Goal: Information Seeking & Learning: Learn about a topic

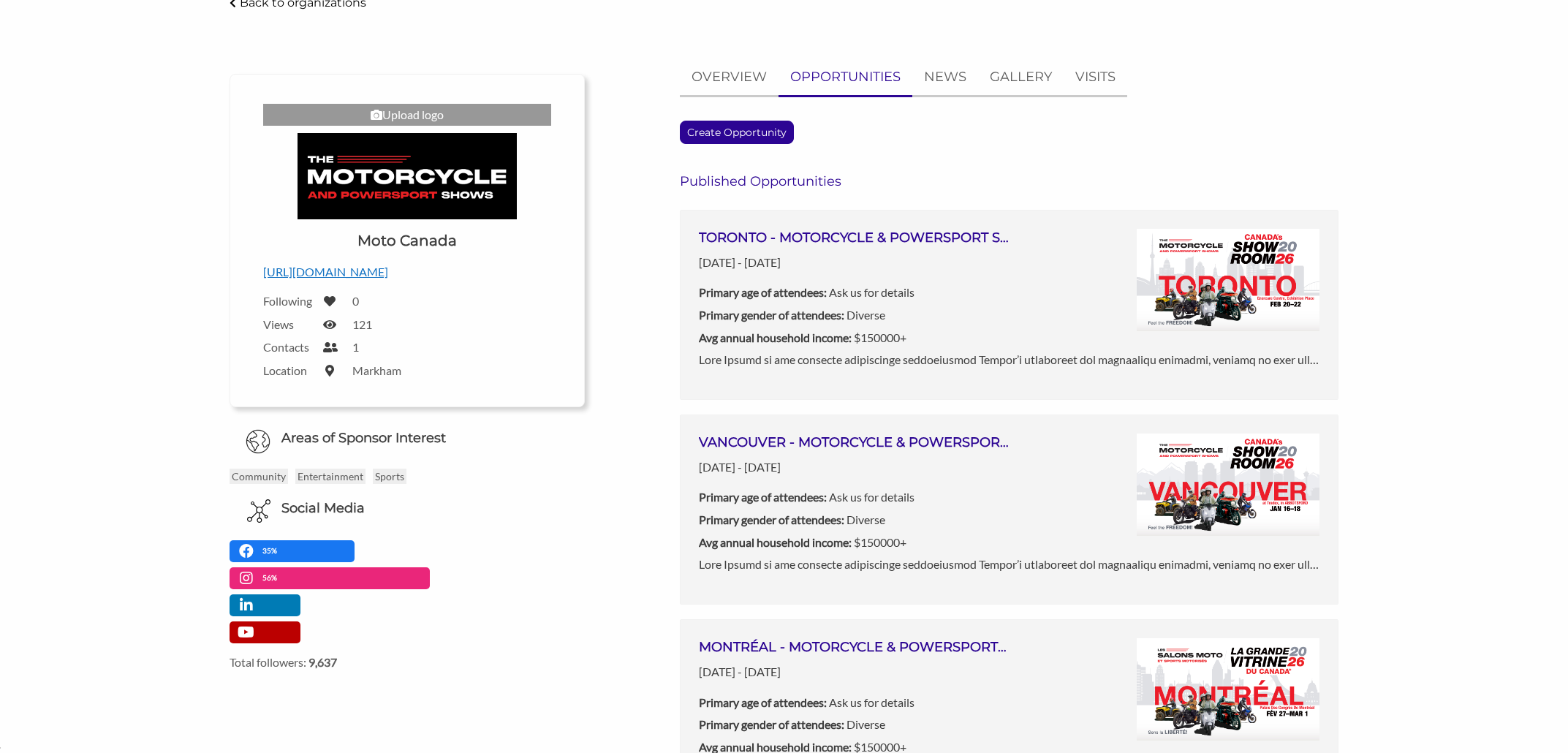
scroll to position [105, 0]
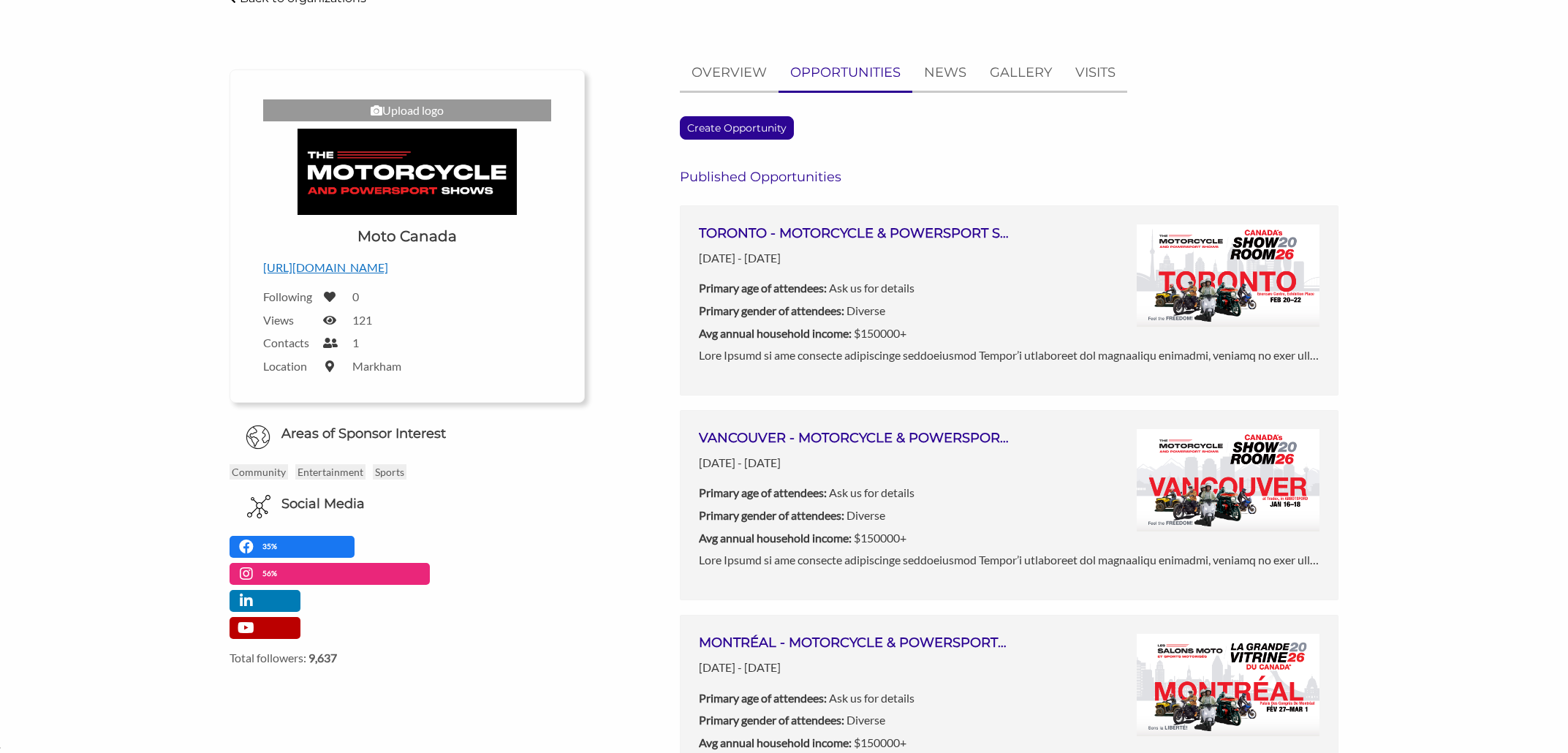
click at [331, 320] on icon at bounding box center [330, 320] width 13 height 12
click at [327, 320] on icon at bounding box center [330, 320] width 13 height 12
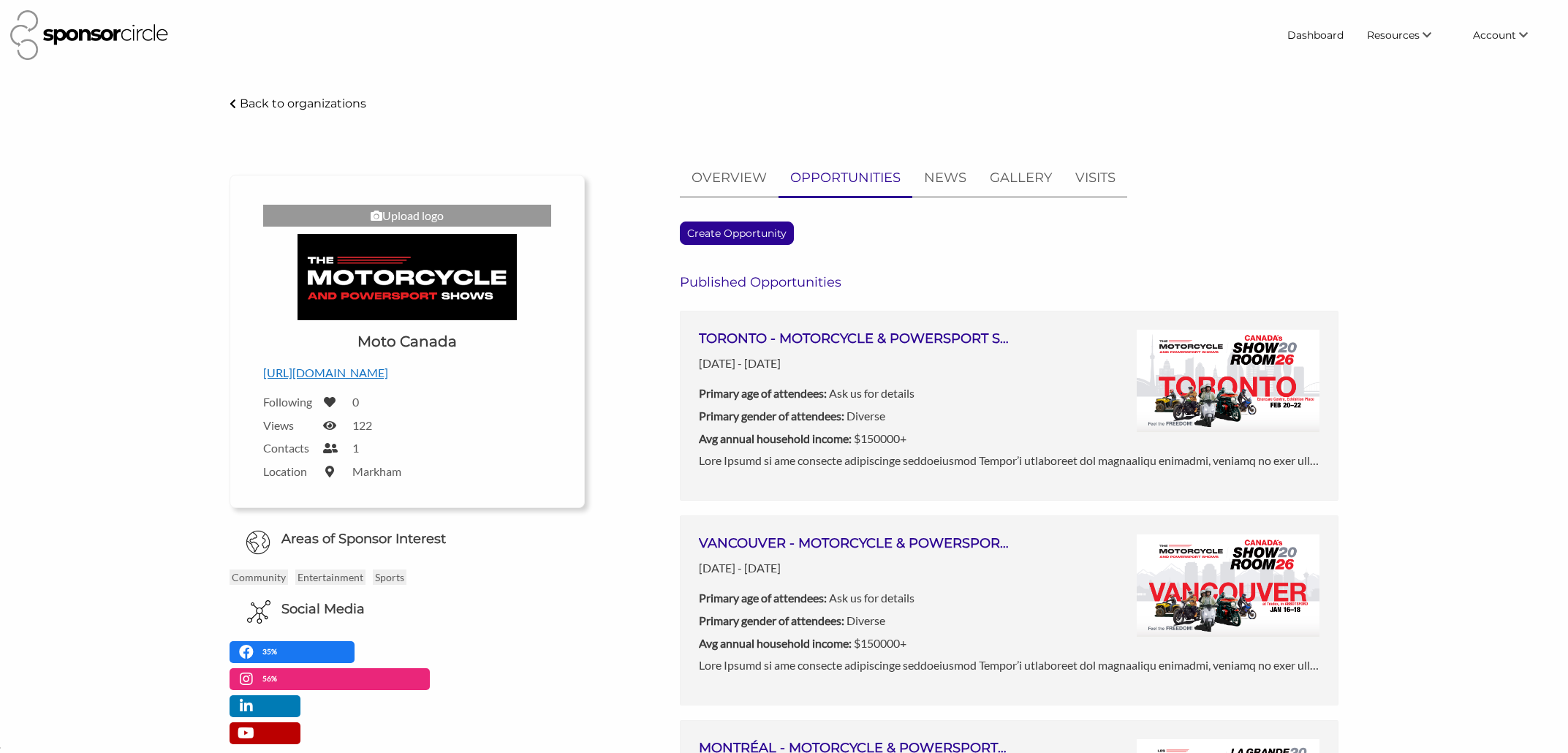
scroll to position [21353, 0]
click at [329, 425] on icon at bounding box center [330, 425] width 13 height 12
drag, startPoint x: 332, startPoint y: 425, endPoint x: 321, endPoint y: 426, distance: 11.0
click at [332, 425] on icon at bounding box center [330, 425] width 13 height 12
click at [388, 374] on p "[URL][DOMAIN_NAME]" at bounding box center [407, 372] width 288 height 19
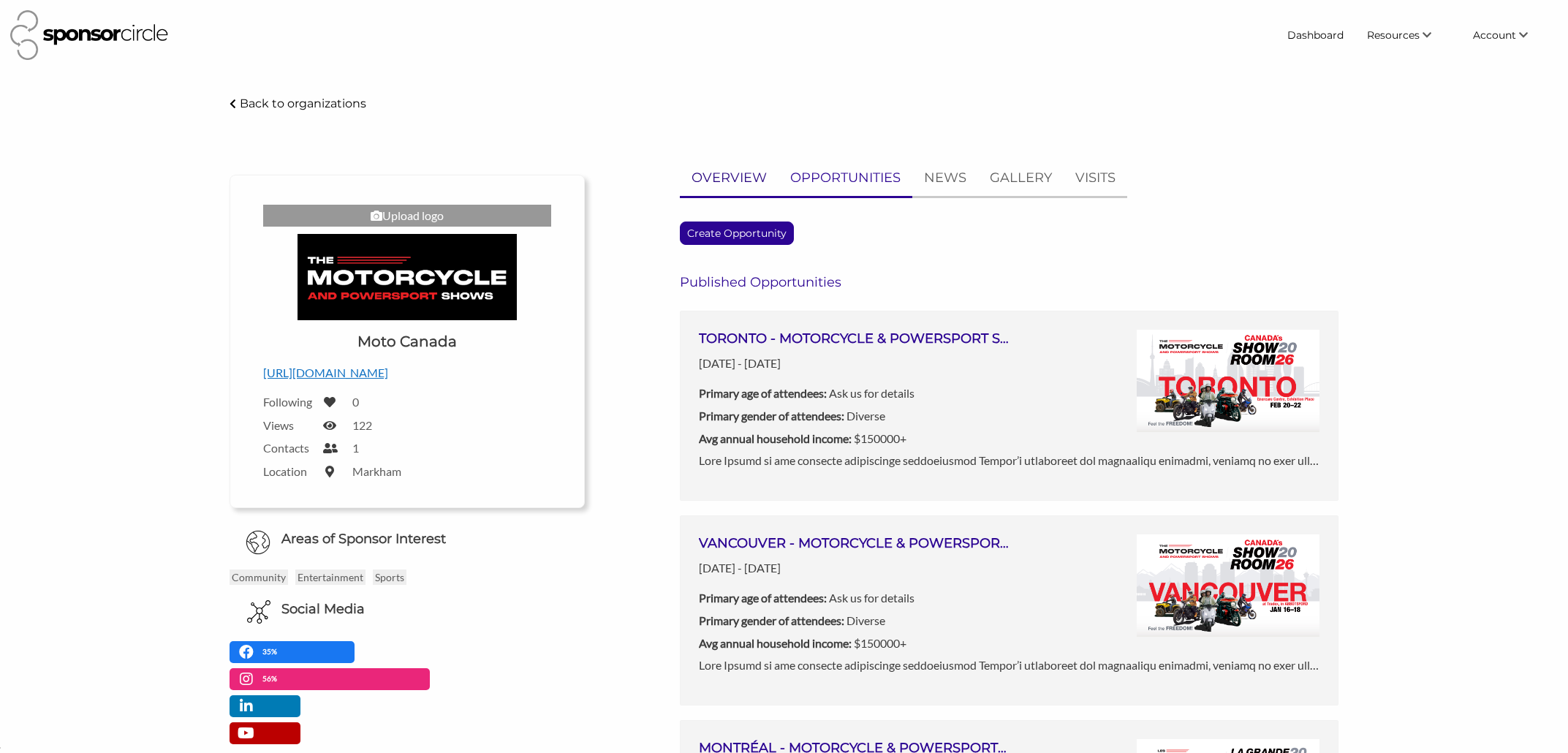
click at [732, 174] on p "OVERVIEW" at bounding box center [729, 178] width 76 height 22
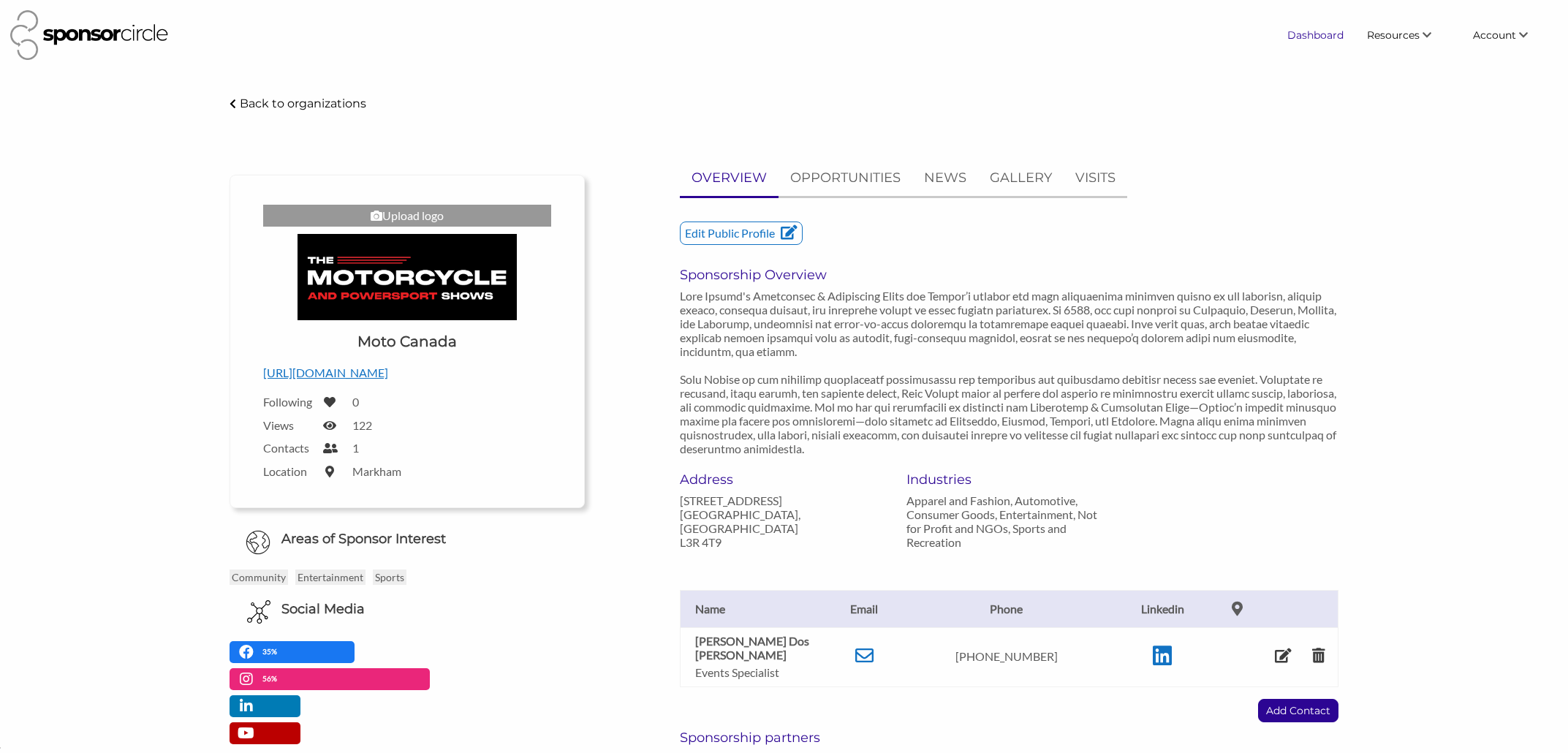
click at [1313, 34] on link "Dashboard" at bounding box center [1316, 35] width 80 height 27
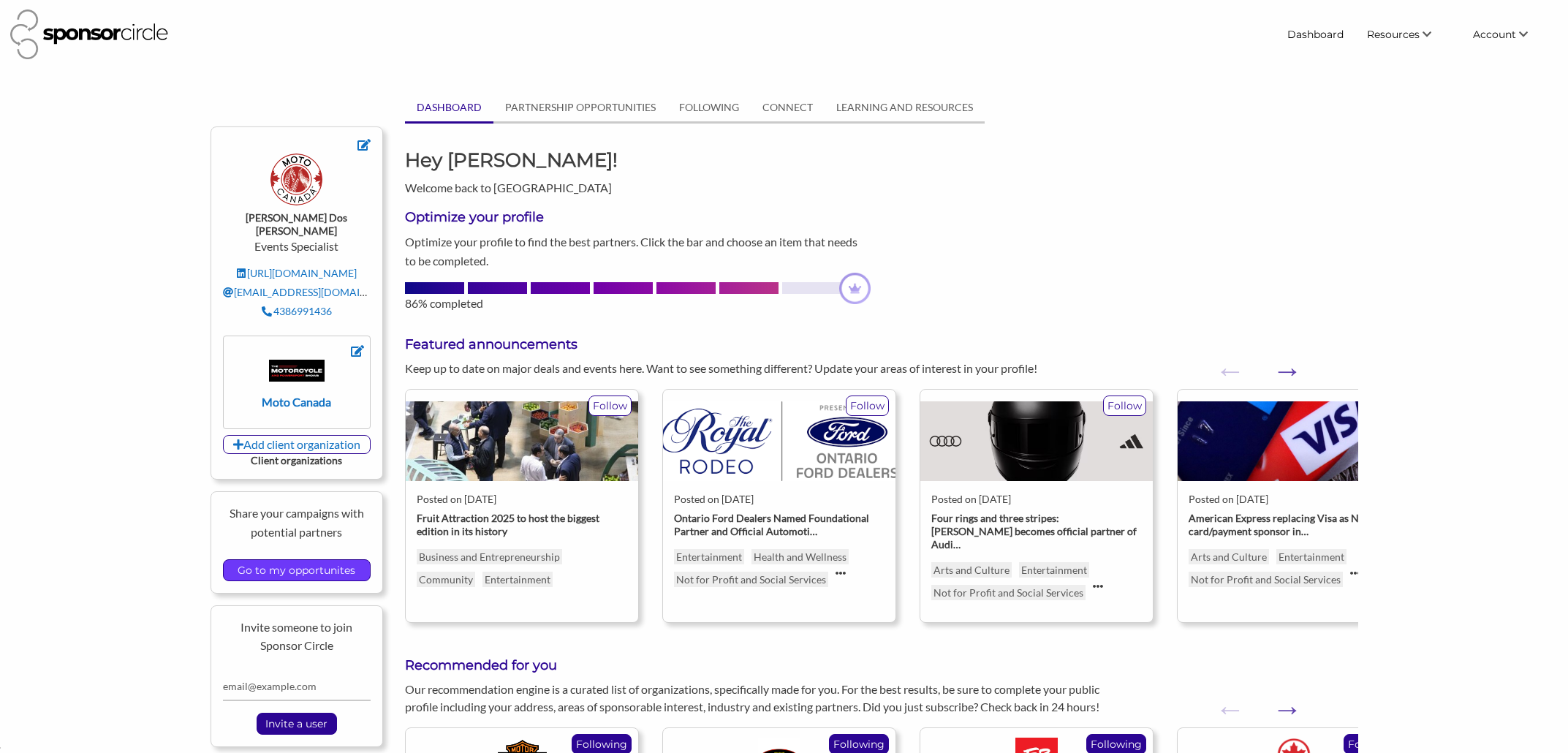
scroll to position [4, 0]
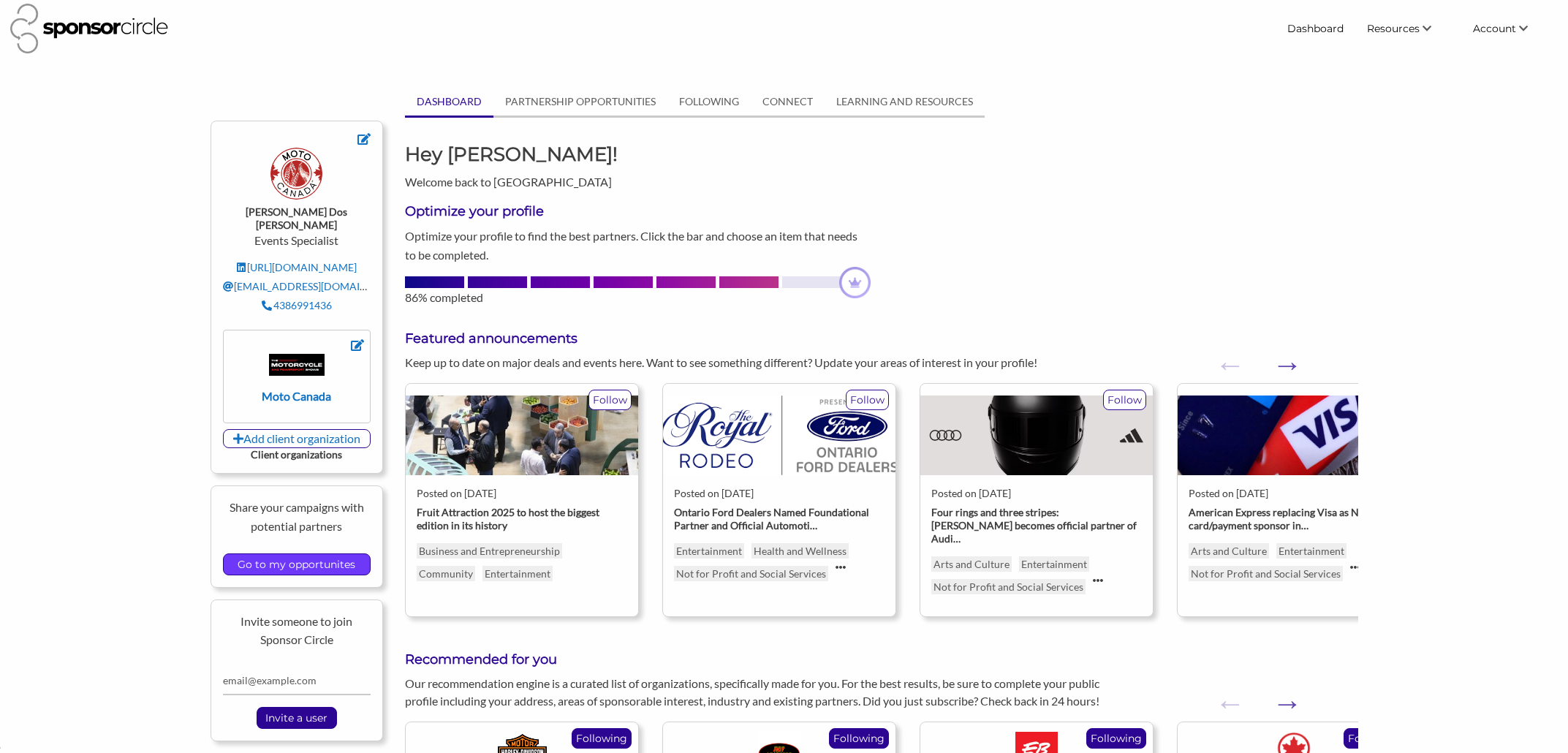
click at [316, 554] on input "Go to my opportunites" at bounding box center [296, 564] width 132 height 21
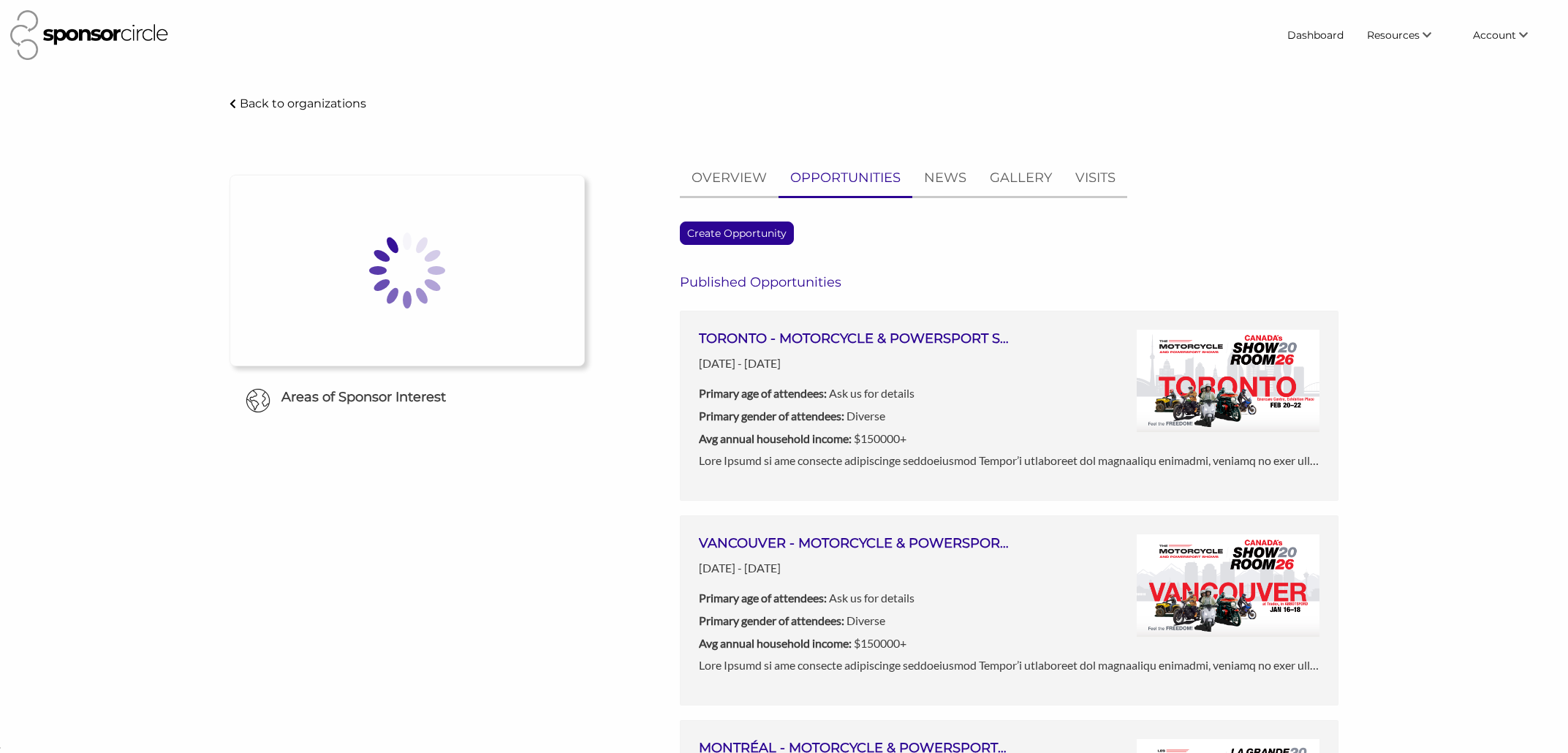
scroll to position [21353, 0]
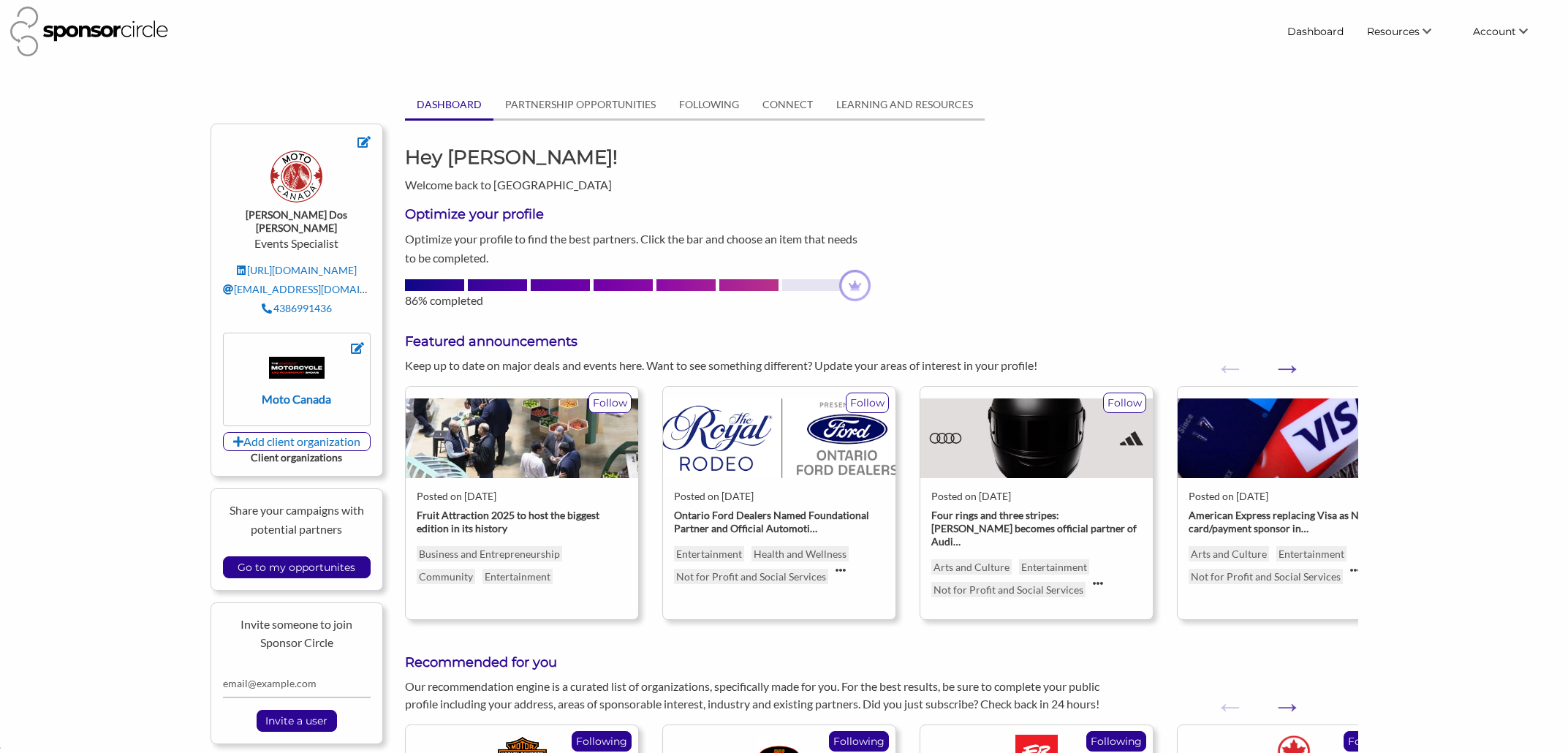
scroll to position [21353, 0]
click at [585, 113] on link "PARTNERSHIP OPPORTUNITIES" at bounding box center [580, 104] width 174 height 27
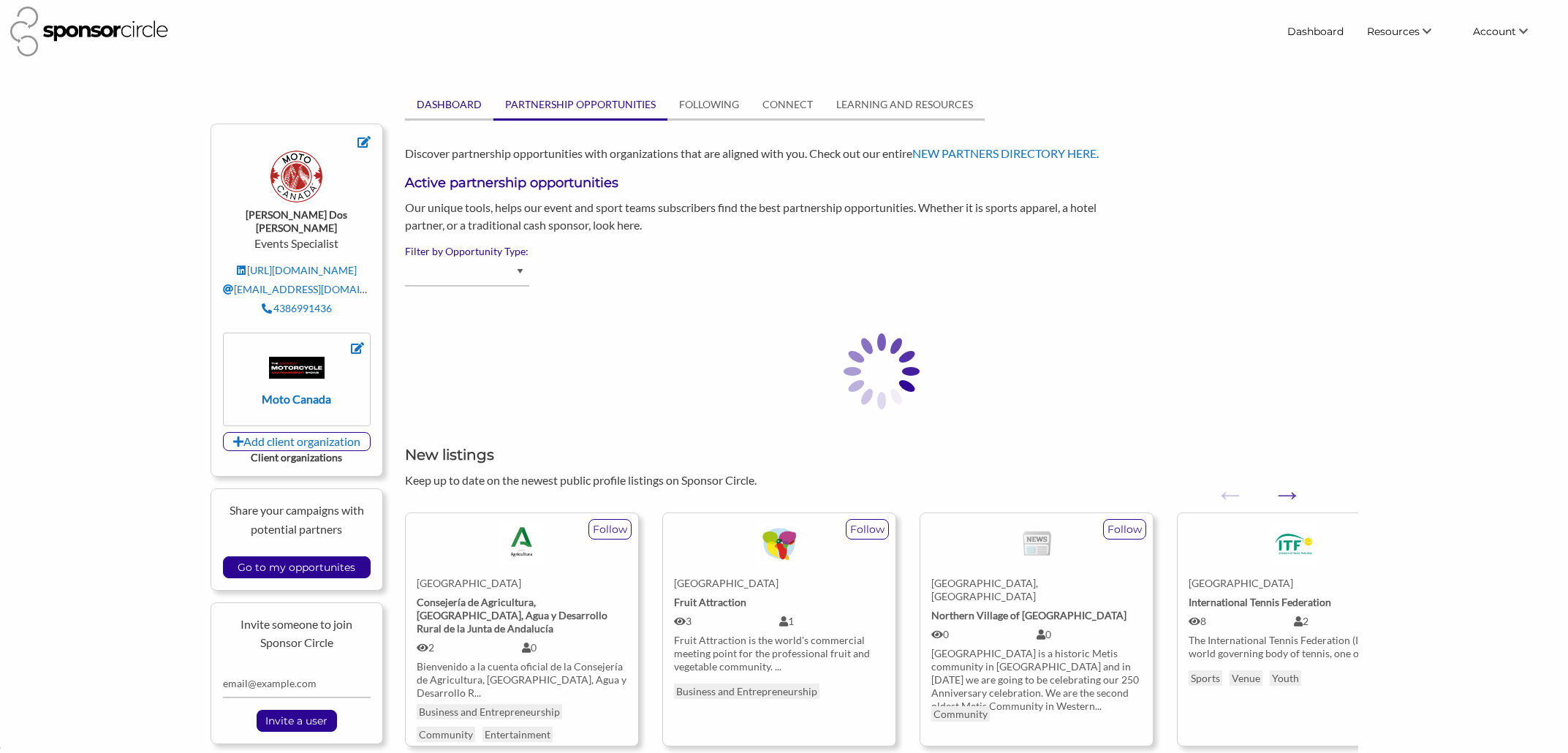
click at [473, 100] on link "DASHBOARD" at bounding box center [449, 104] width 89 height 27
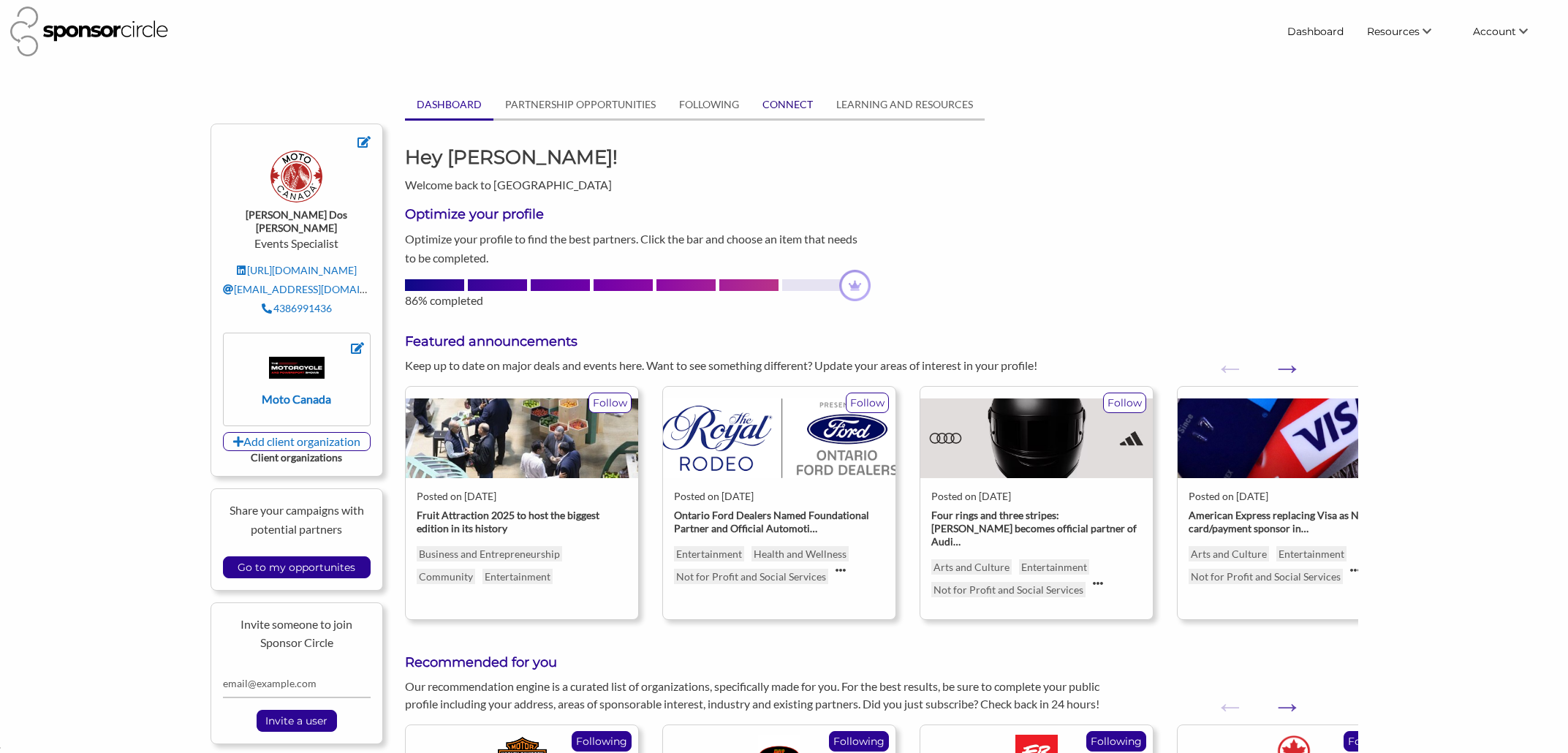
click at [798, 109] on link "CONNECT" at bounding box center [787, 104] width 74 height 27
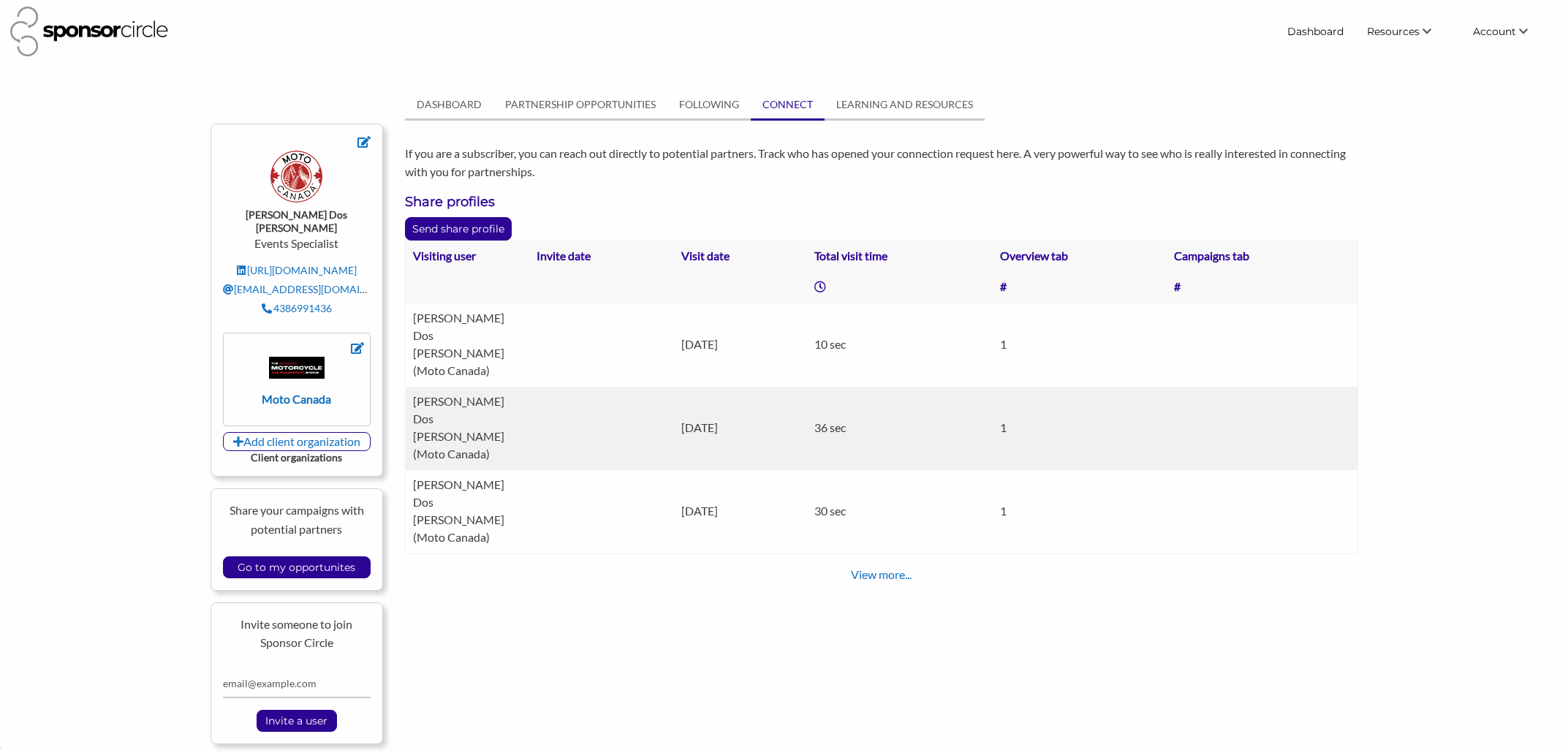
click at [905, 565] on div "View more..." at bounding box center [881, 574] width 953 height 17
click at [893, 567] on link "View more..." at bounding box center [881, 574] width 61 height 14
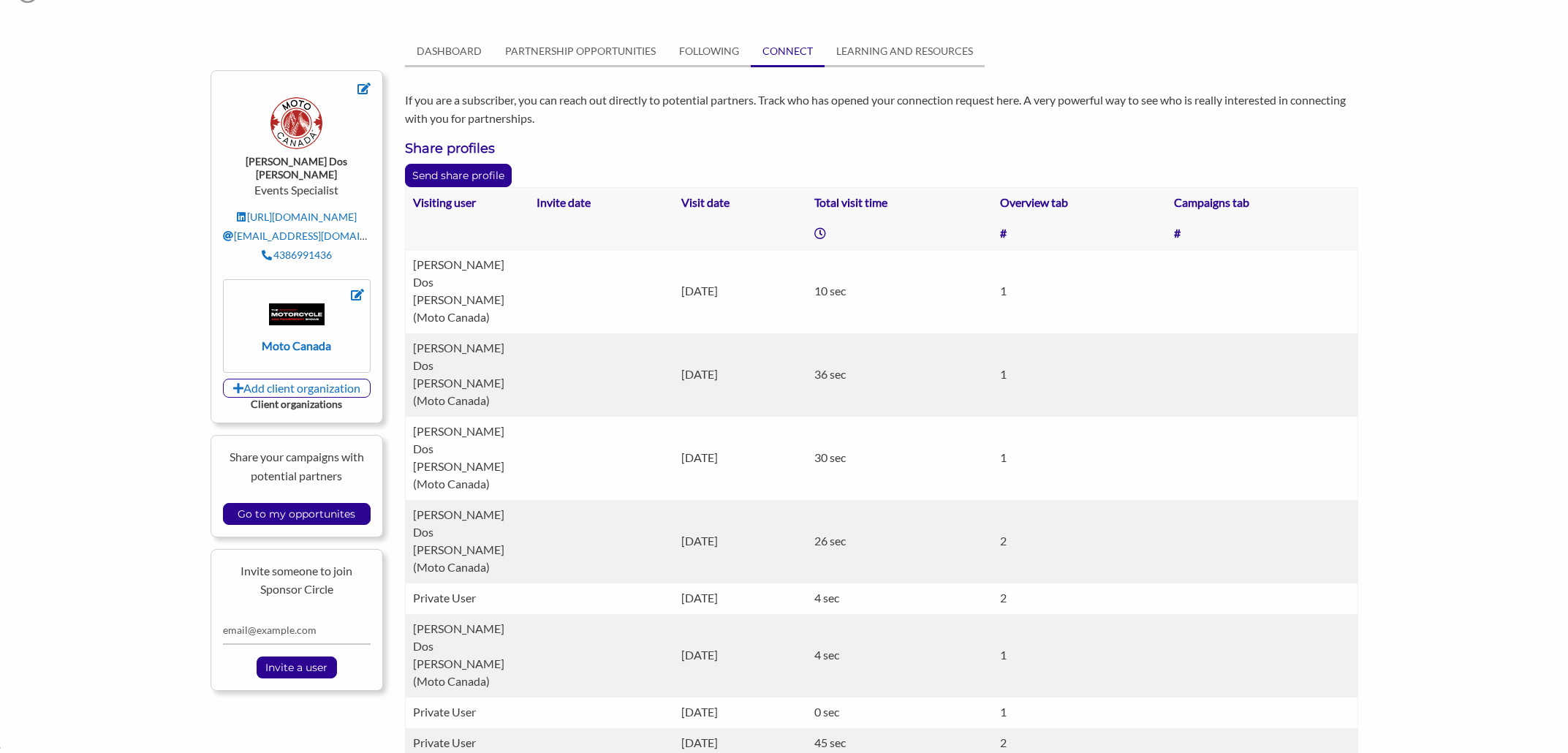
scroll to position [0, 0]
